Goal: Information Seeking & Learning: Learn about a topic

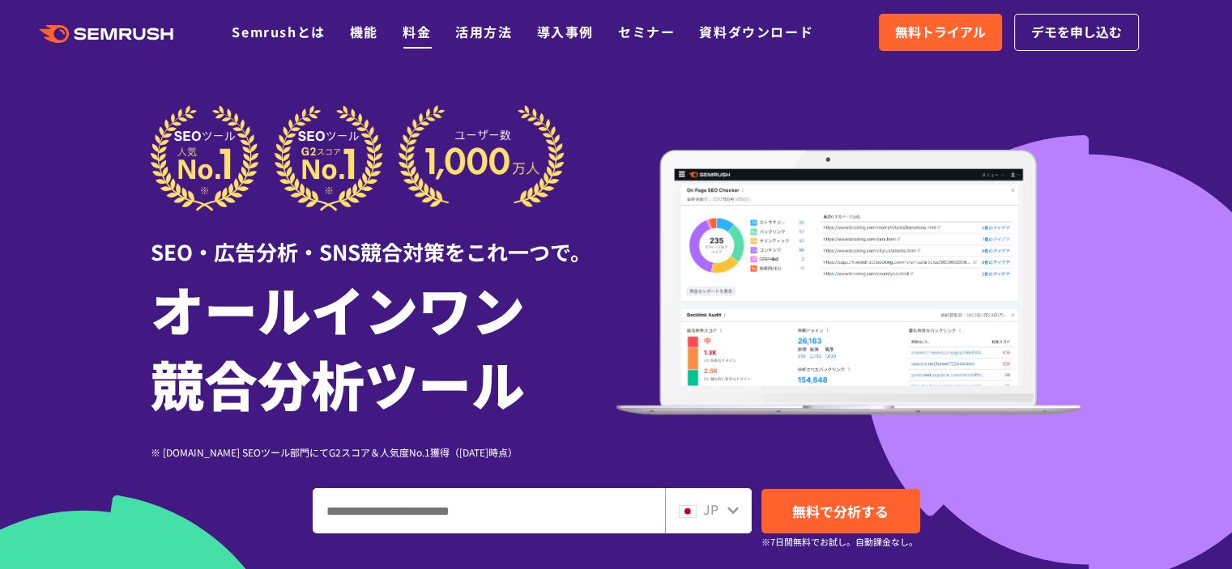
click at [415, 34] on link "料金" at bounding box center [416, 31] width 28 height 19
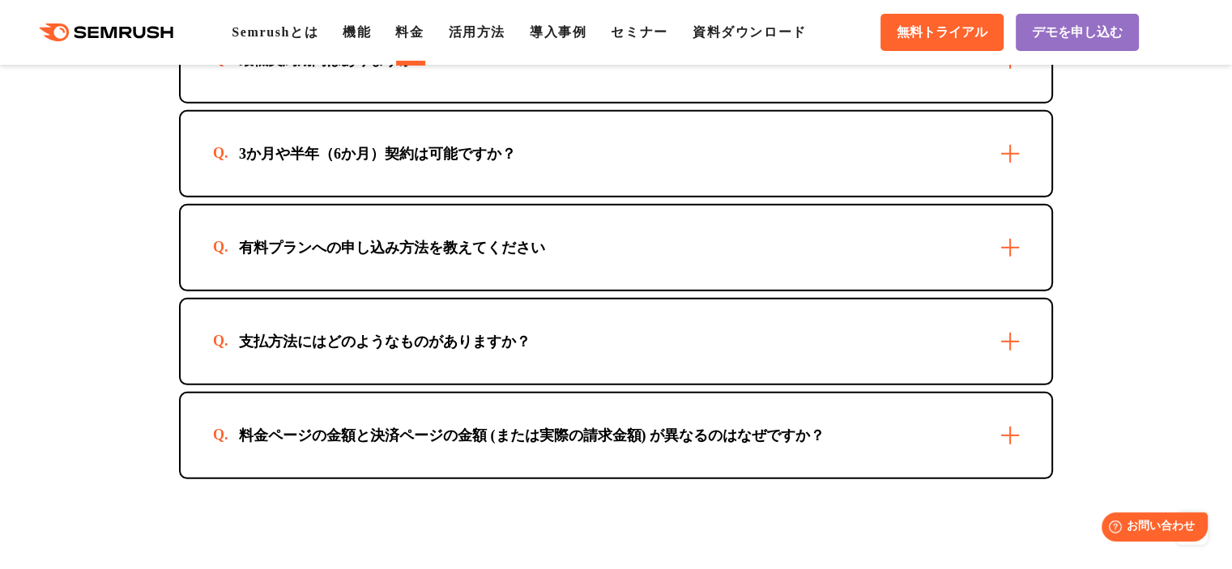
scroll to position [4778, 0]
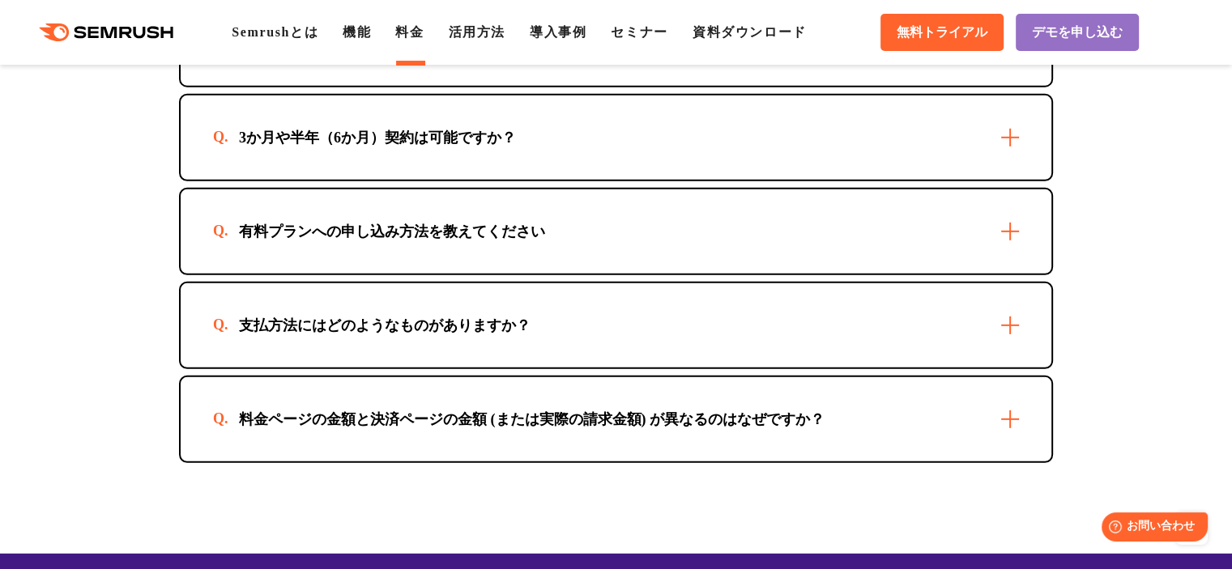
drag, startPoint x: 747, startPoint y: 86, endPoint x: 750, endPoint y: 75, distance: 11.8
